Goal: Understand process/instructions: Learn how to perform a task or action

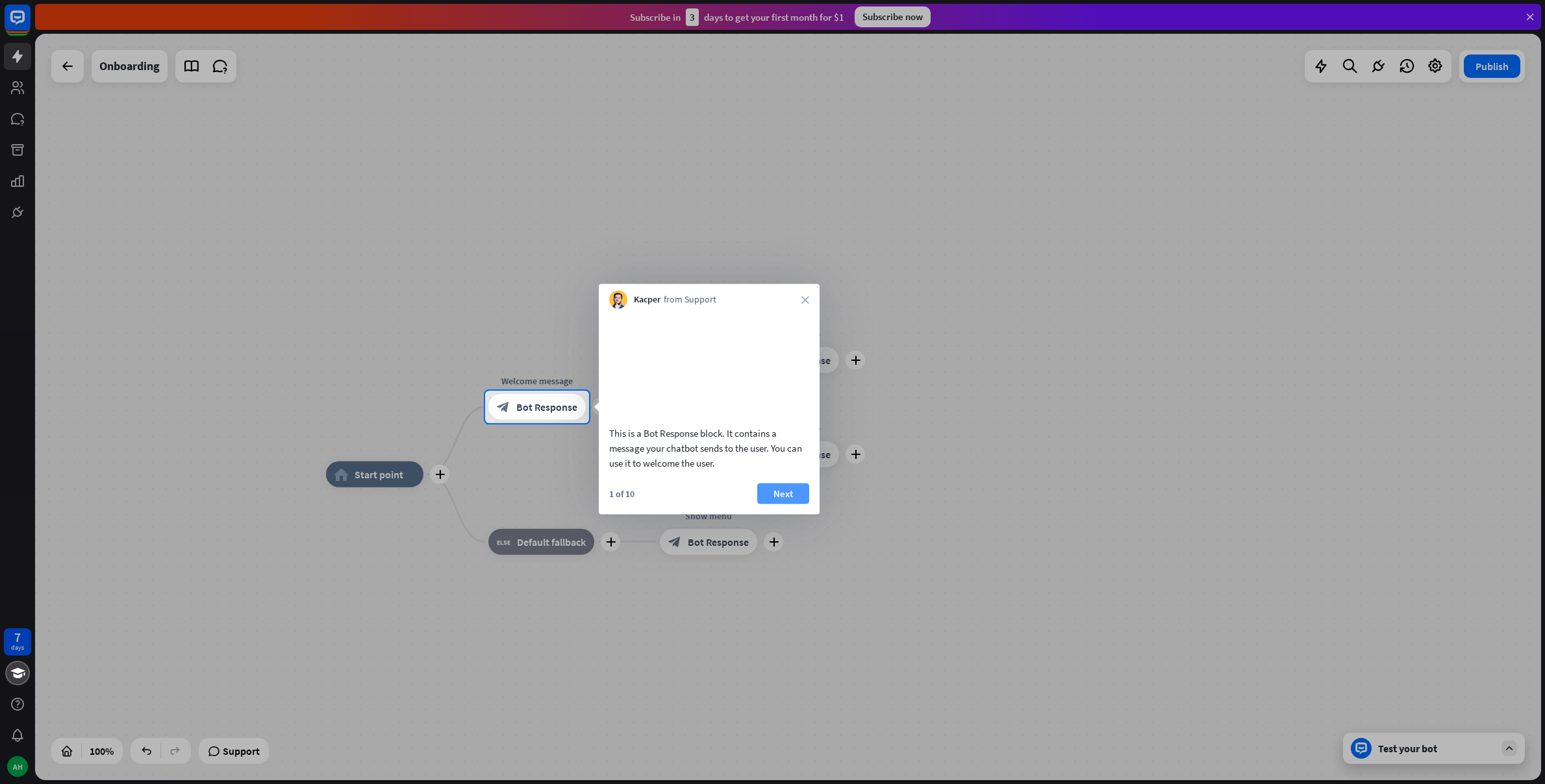
click at [774, 503] on button "Next" at bounding box center [784, 493] width 52 height 20
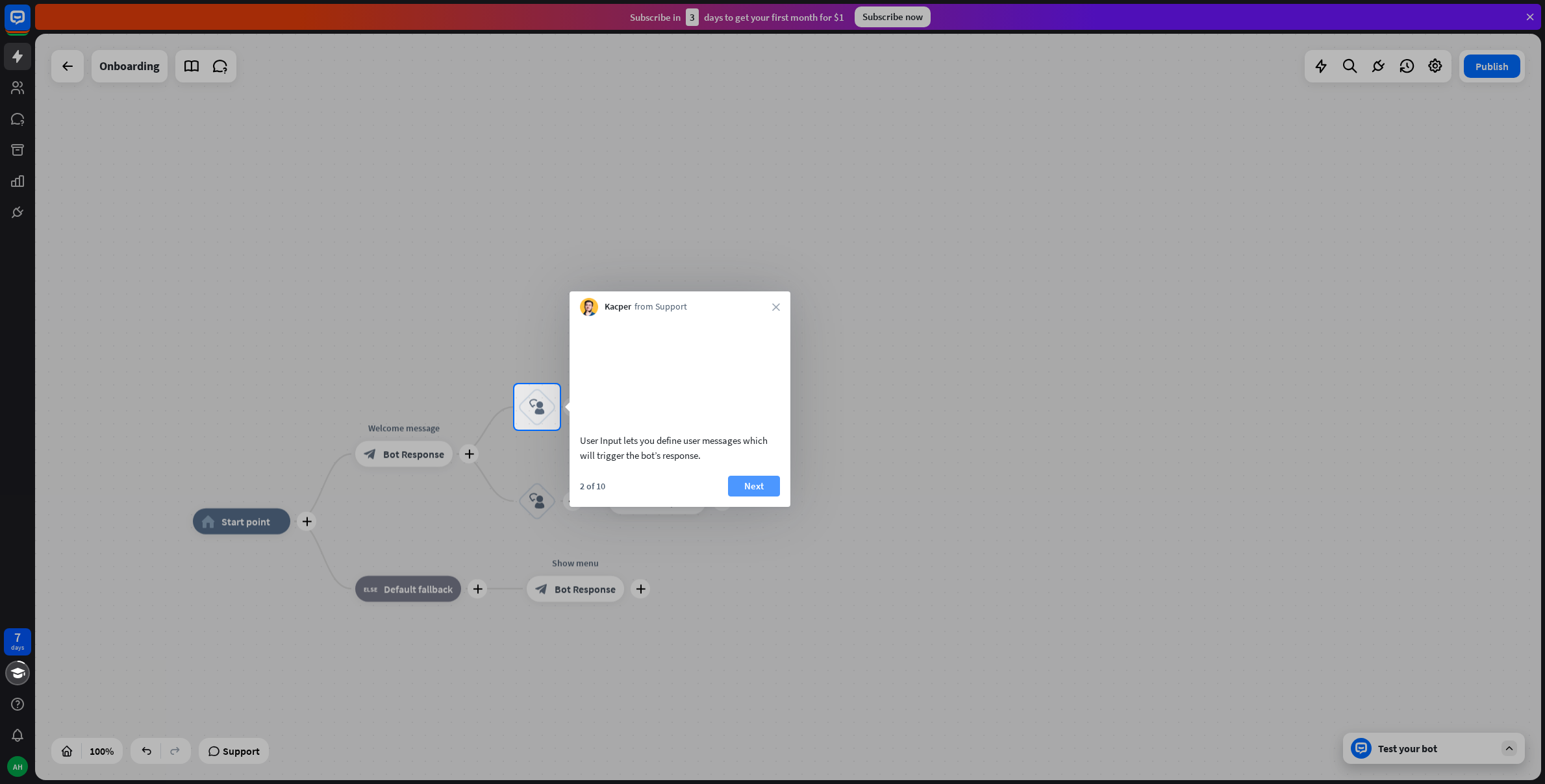
click at [751, 497] on button "Next" at bounding box center [754, 485] width 52 height 20
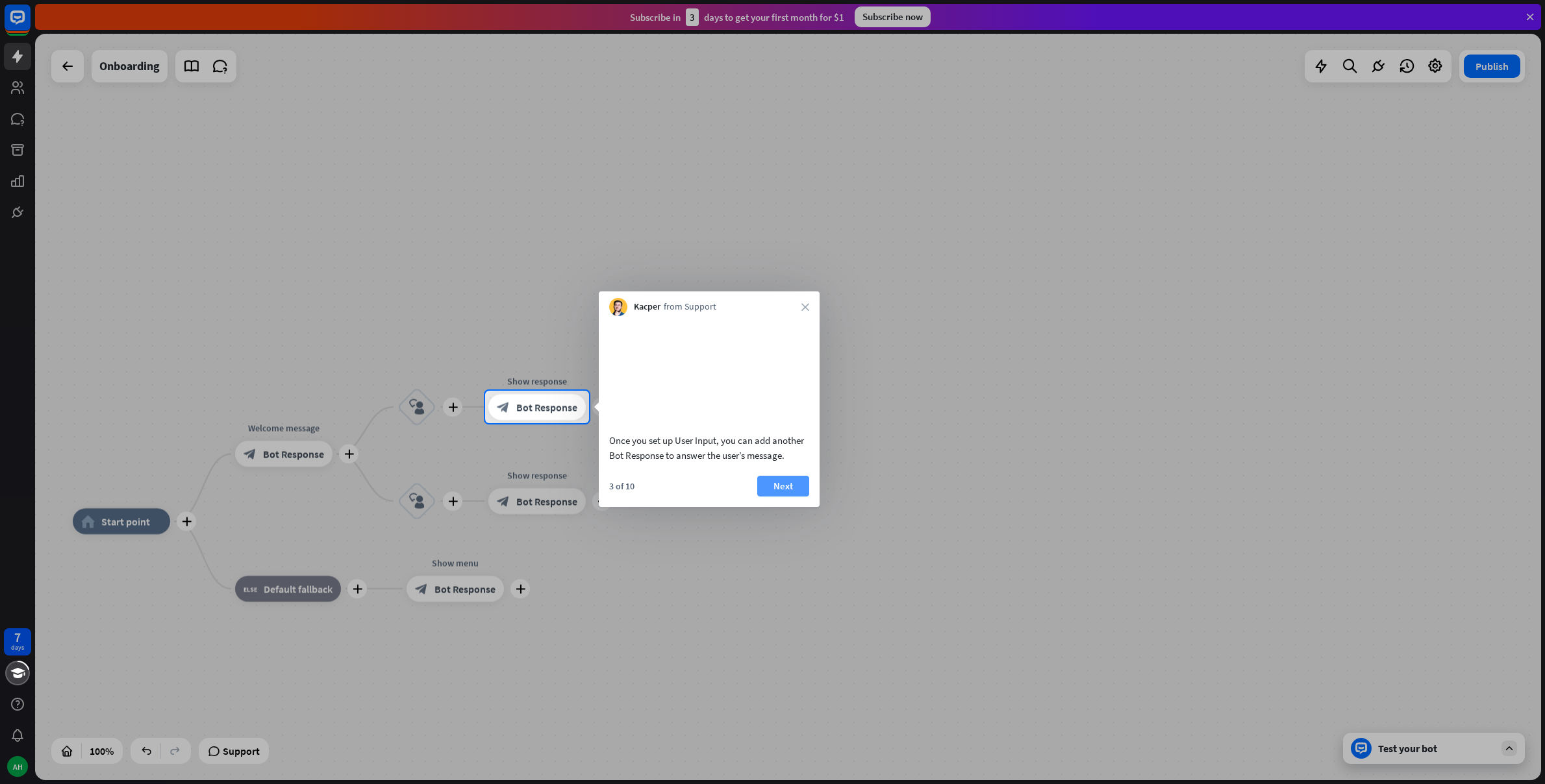
click at [768, 497] on button "Next" at bounding box center [784, 485] width 52 height 20
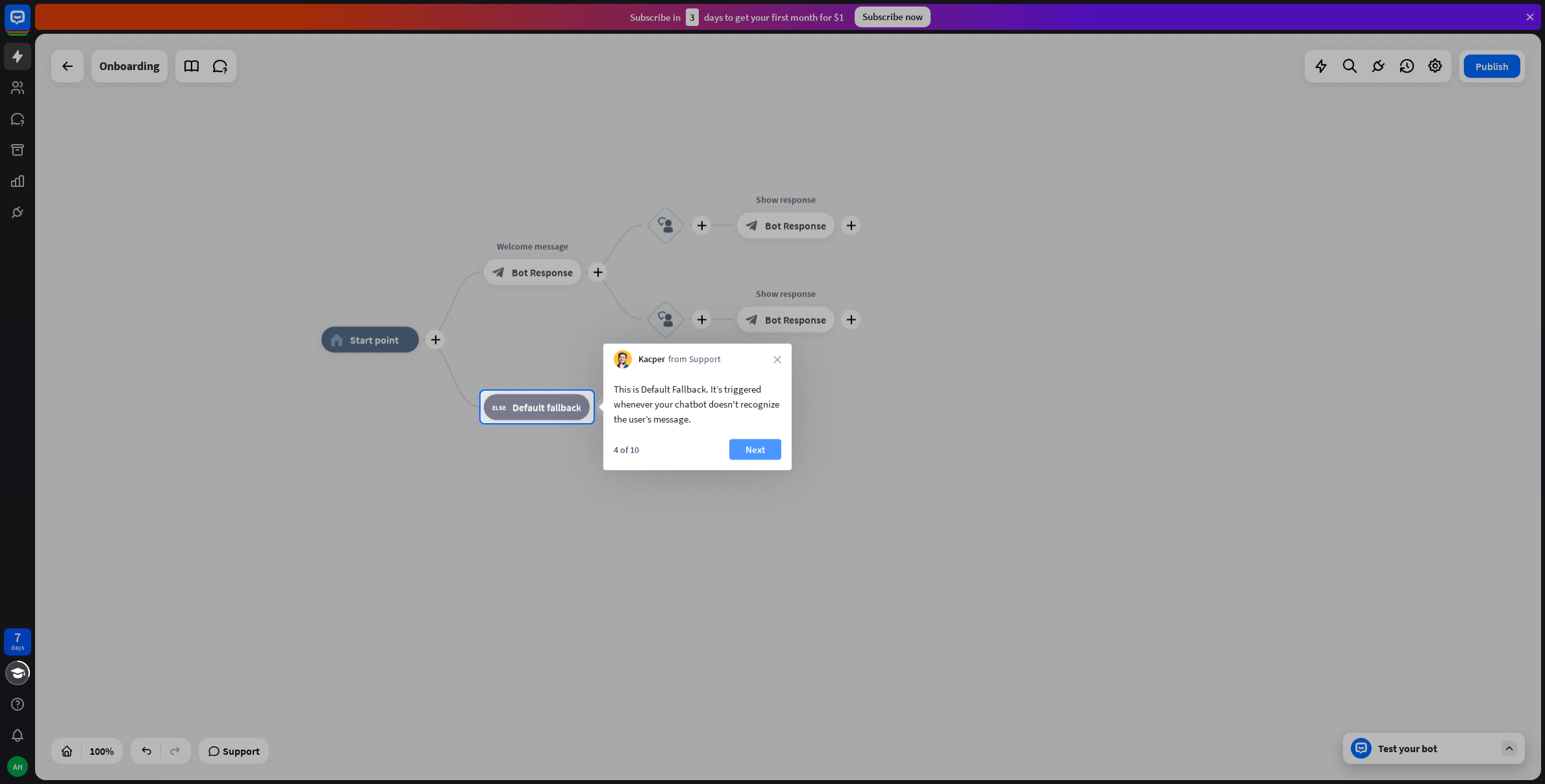
click at [746, 454] on button "Next" at bounding box center [755, 450] width 52 height 20
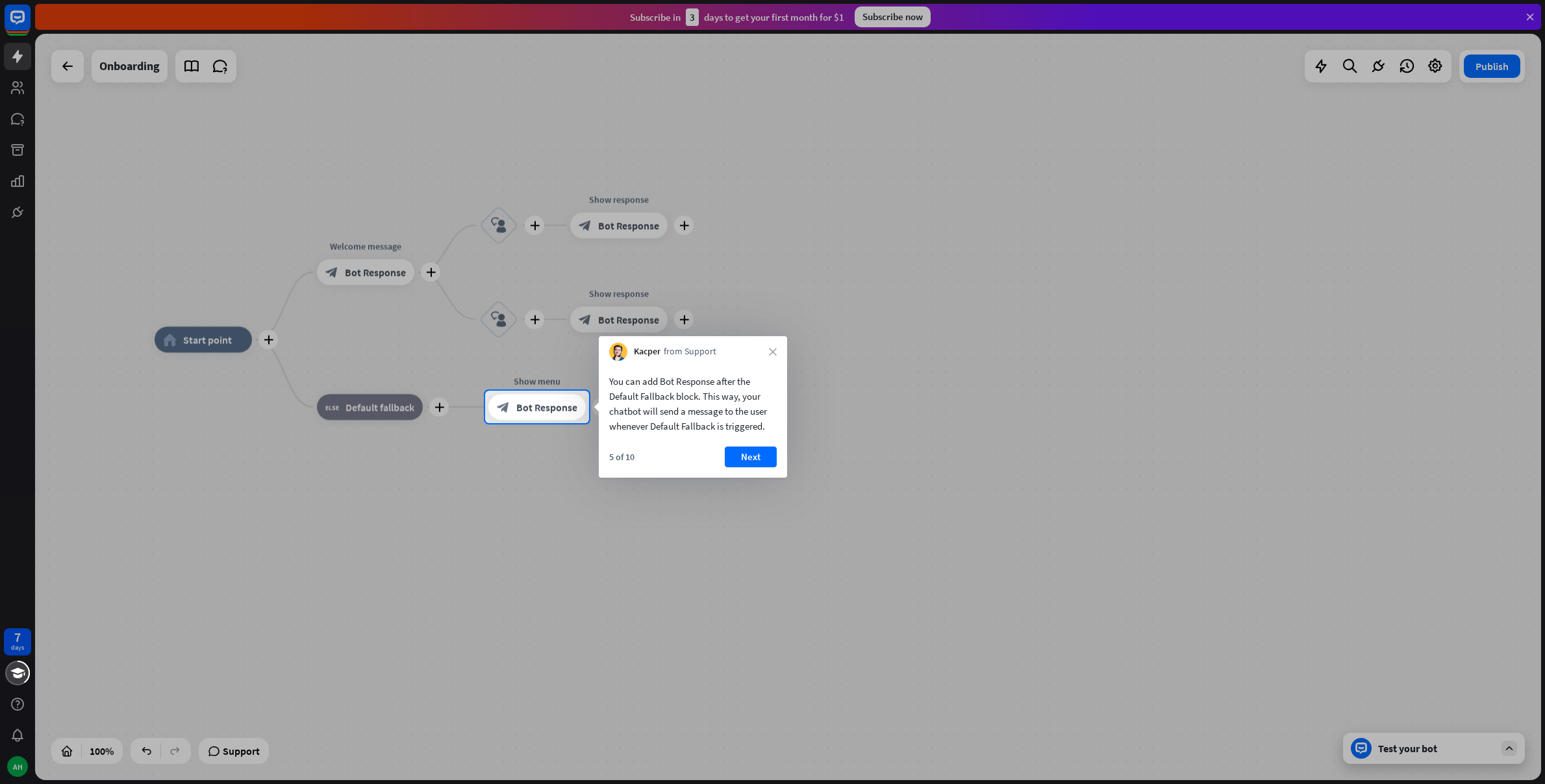
click at [746, 454] on button "Next" at bounding box center [751, 456] width 52 height 20
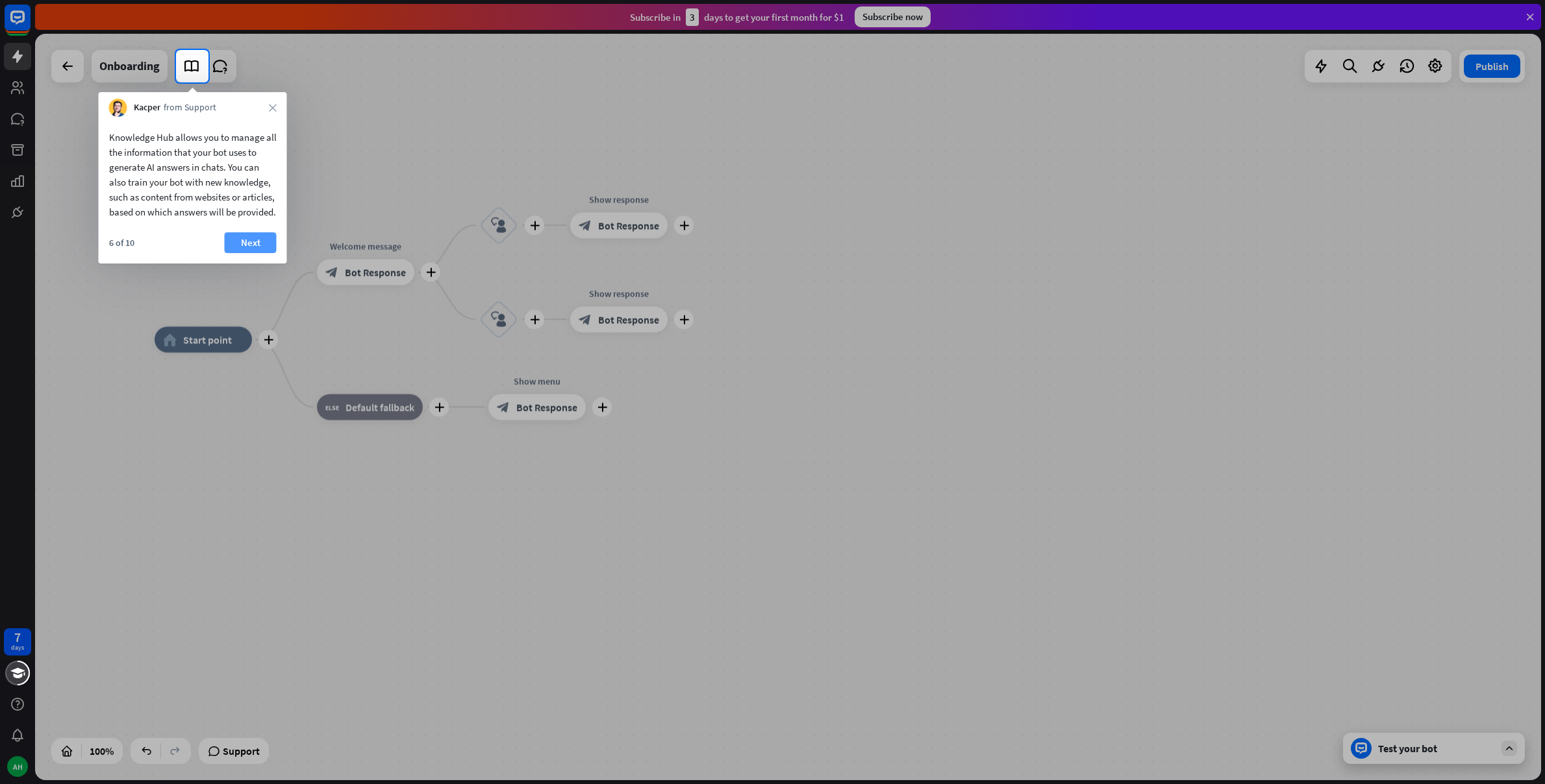
click at [239, 253] on button "Next" at bounding box center [251, 242] width 52 height 20
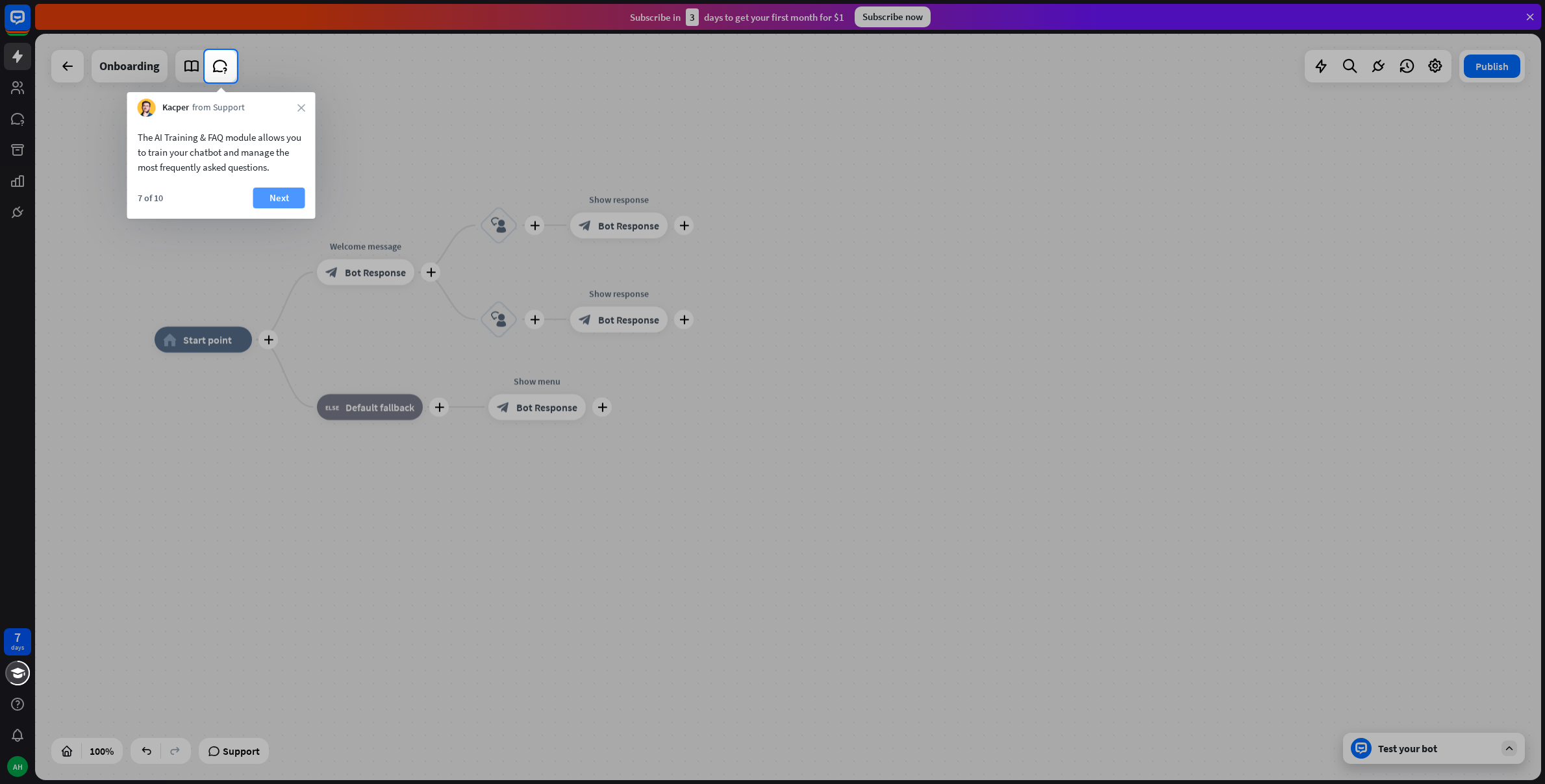
click at [272, 198] on button "Next" at bounding box center [279, 197] width 52 height 20
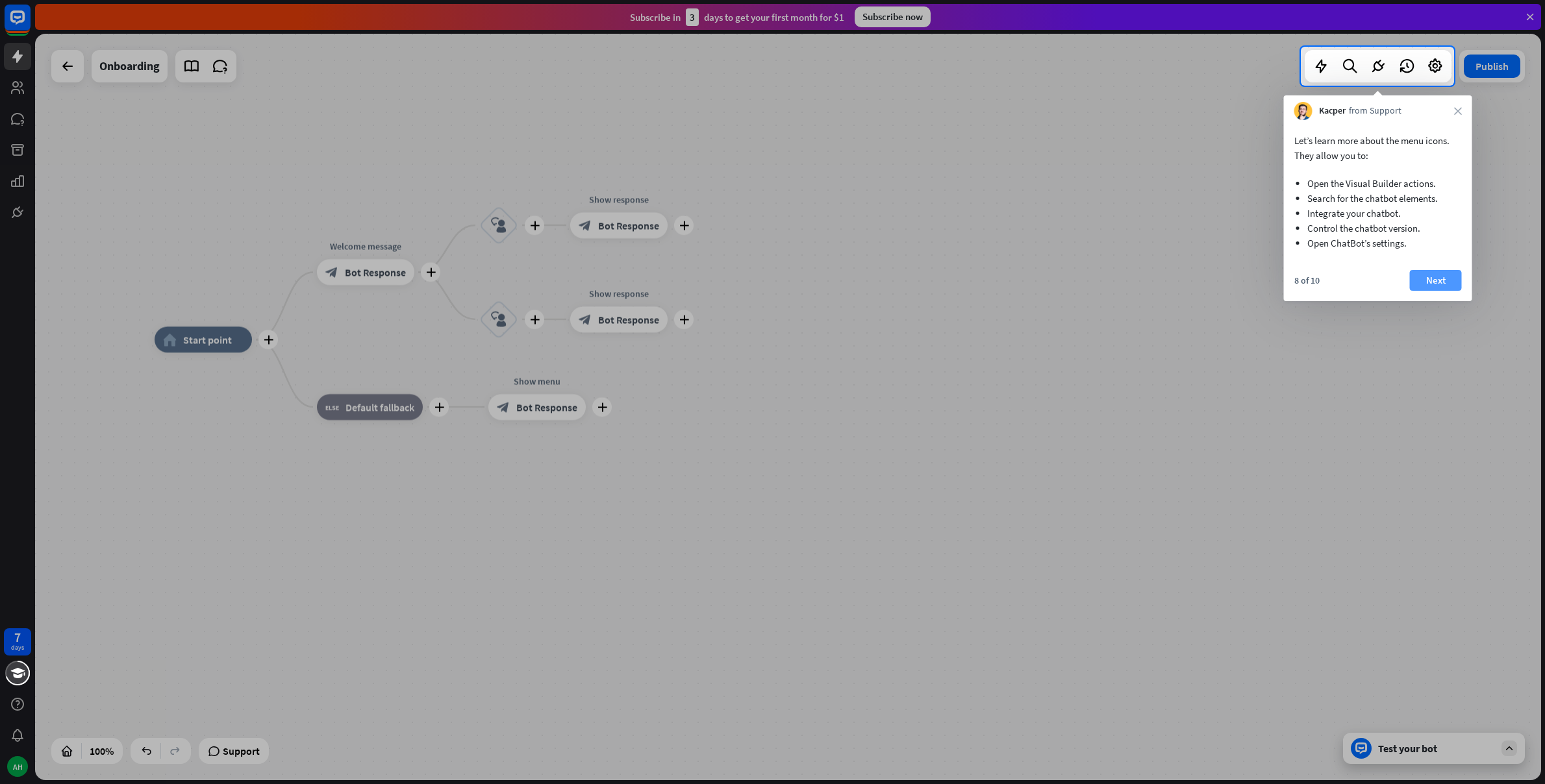
click at [1439, 281] on button "Next" at bounding box center [1436, 280] width 52 height 20
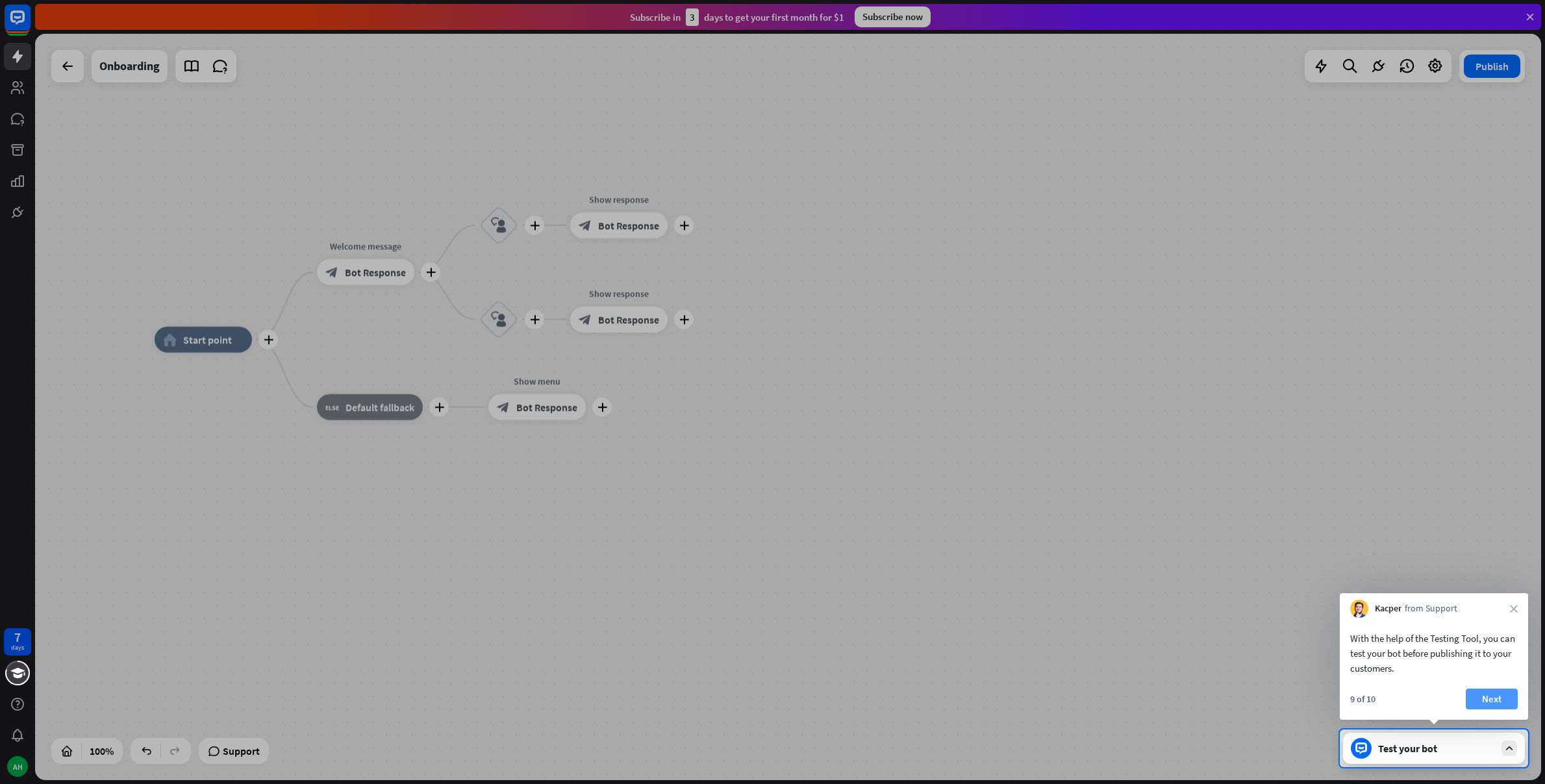
click at [1502, 703] on button "Next" at bounding box center [1492, 698] width 52 height 20
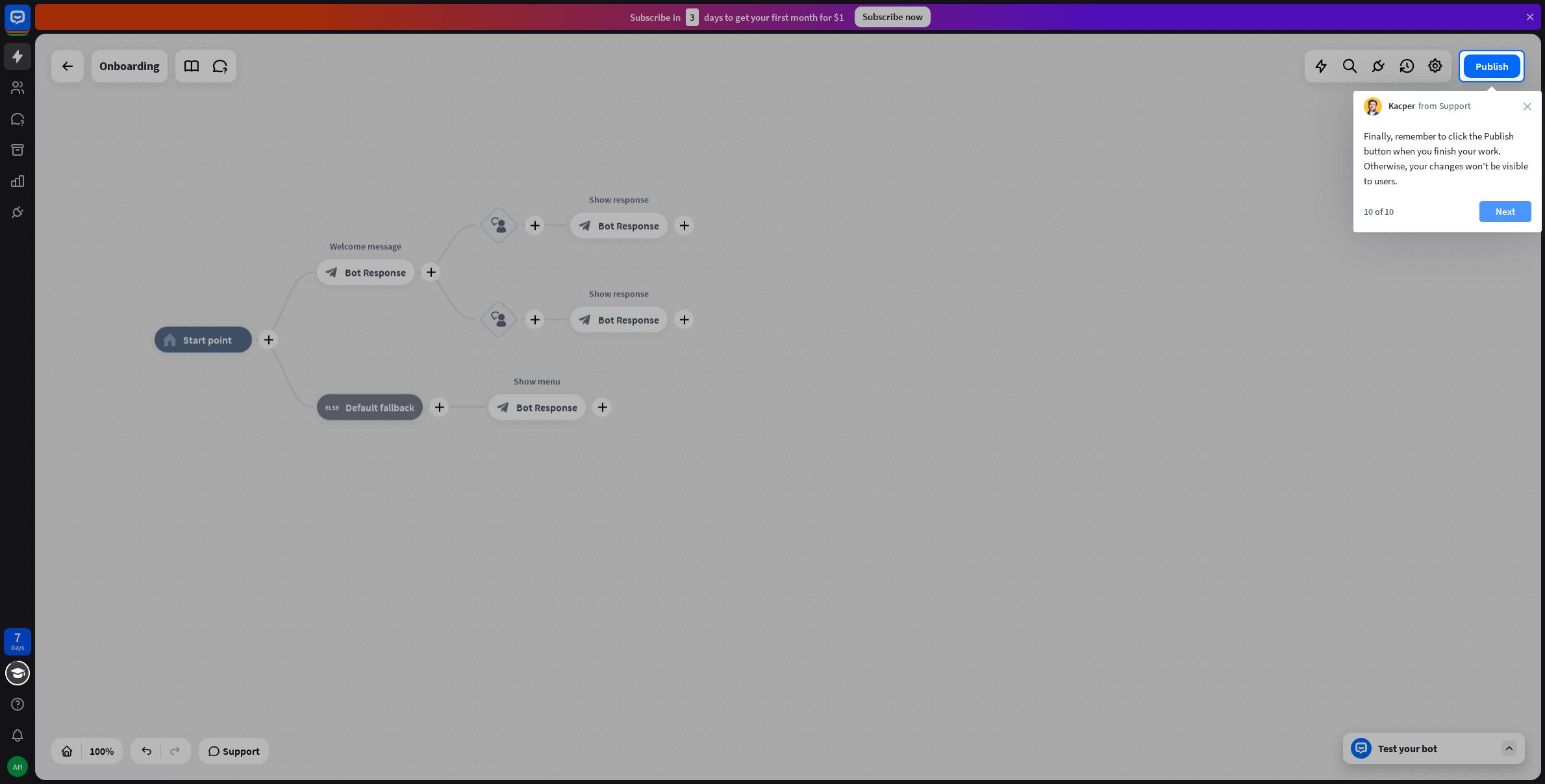
click at [1505, 204] on button "Next" at bounding box center [1505, 211] width 52 height 20
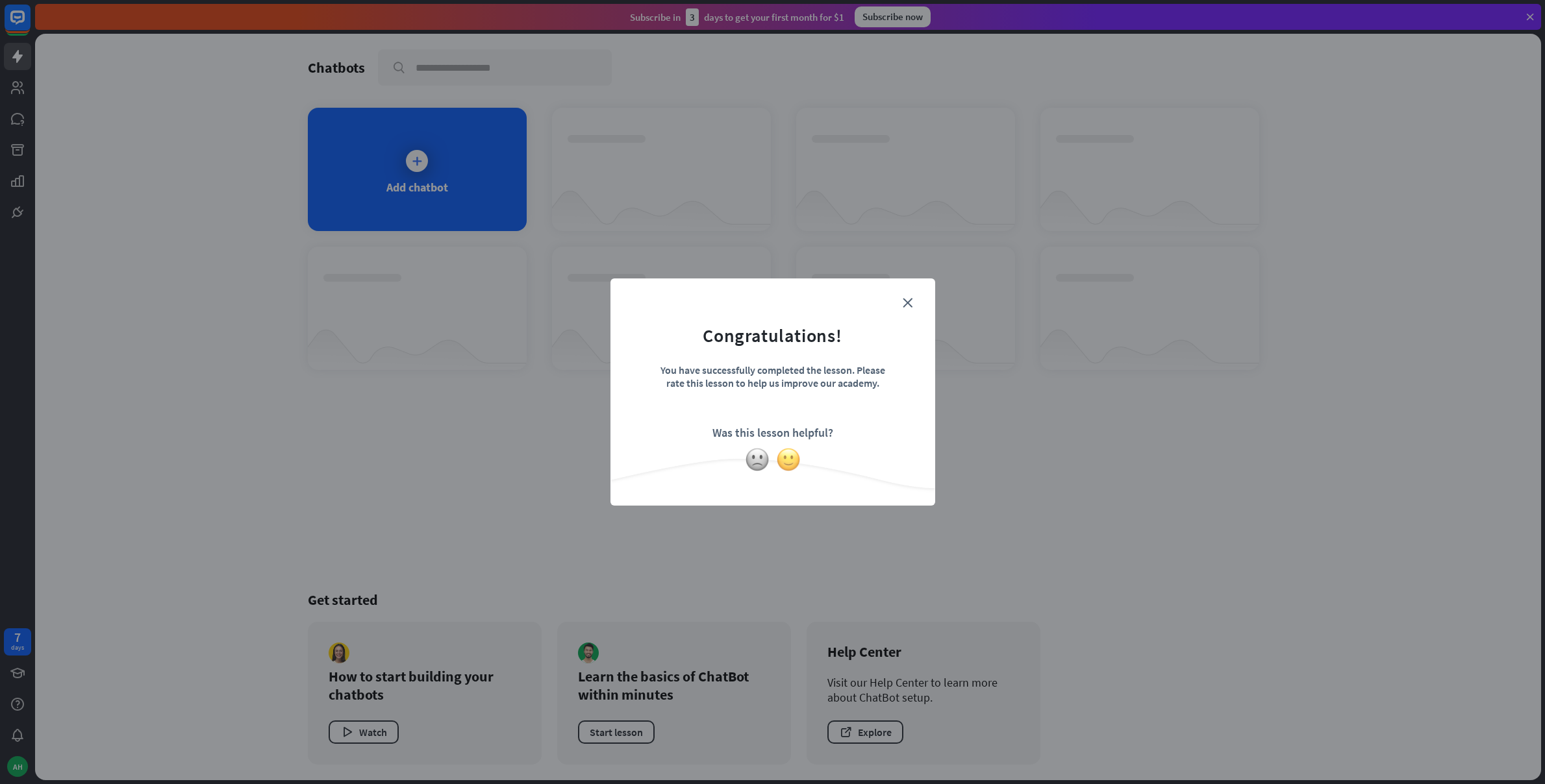
click at [790, 456] on img at bounding box center [788, 459] width 24 height 24
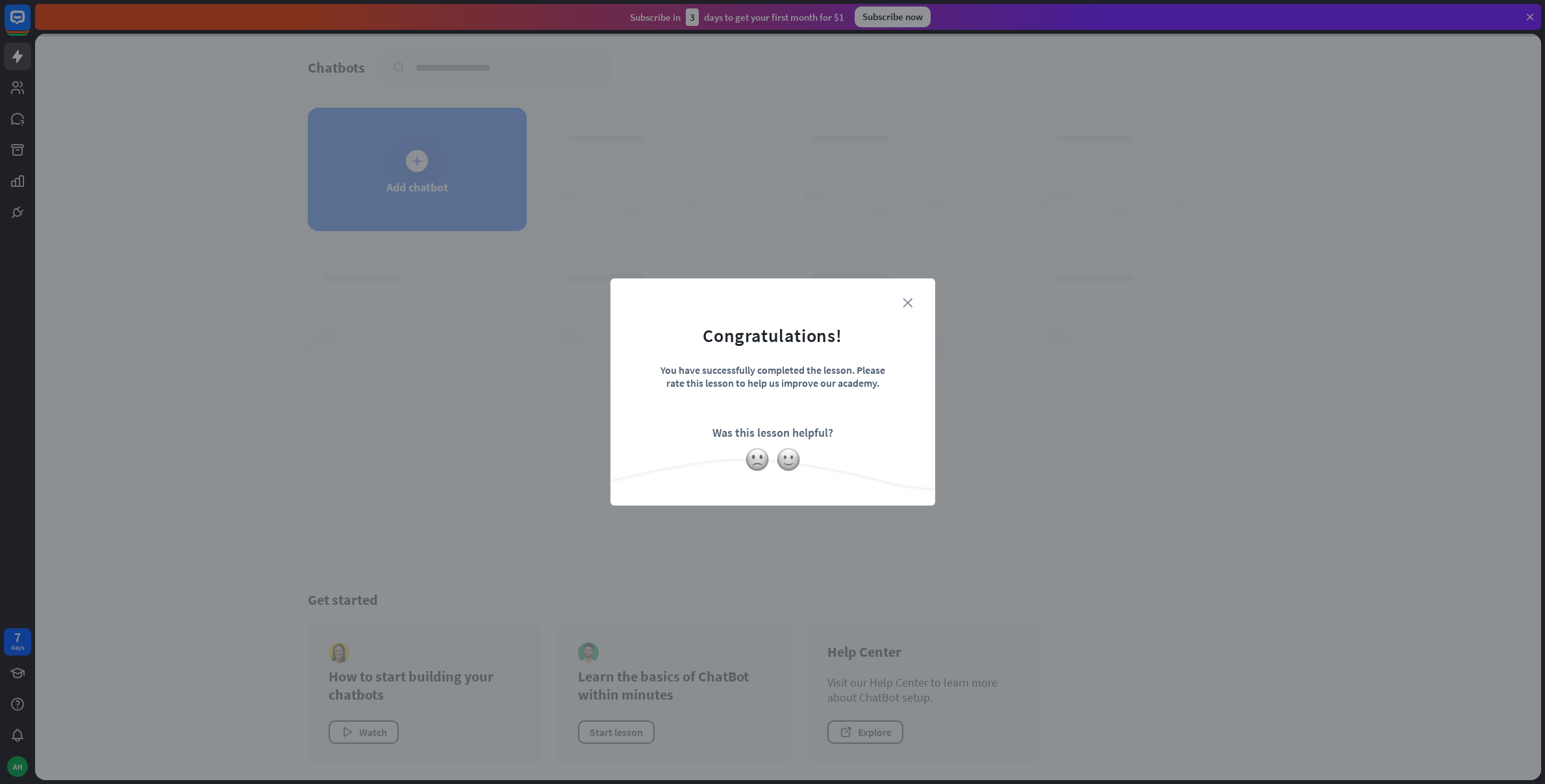
click at [905, 302] on form "Congratulations! You have successfully completed the lesson. Please rate this l…" at bounding box center [773, 372] width 292 height 155
